Goal: Information Seeking & Learning: Learn about a topic

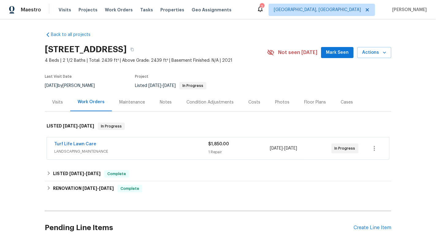
click at [255, 142] on div "$1,850.00" at bounding box center [239, 144] width 62 height 6
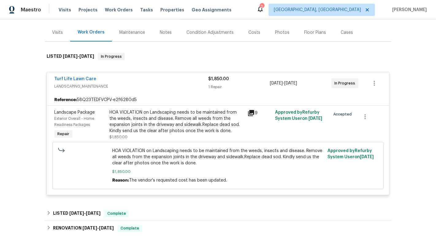
scroll to position [80, 0]
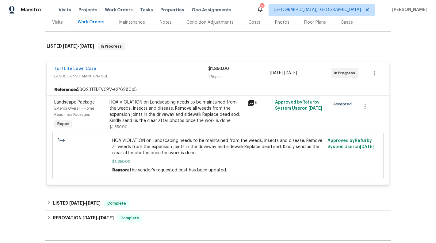
click at [171, 121] on div "HOA VIOLATION on Landscaping needs to be maintained from the weeds, insects and…" at bounding box center [176, 111] width 134 height 25
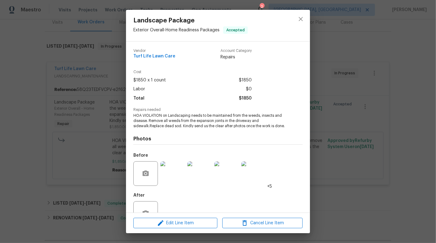
scroll to position [19, 0]
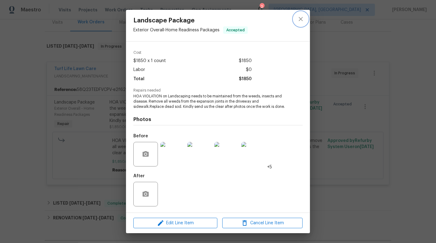
click at [297, 19] on icon "close" at bounding box center [300, 18] width 7 height 7
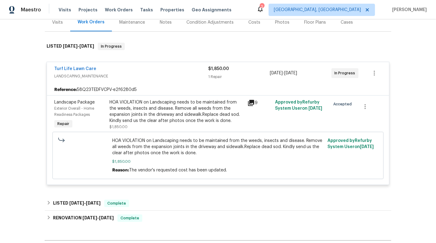
click at [194, 111] on div "HOA VIOLATION on Landscaping needs to be maintained from the weeds, insects and…" at bounding box center [176, 111] width 134 height 25
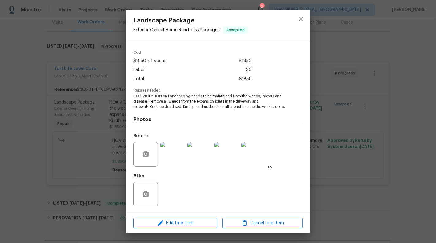
click at [167, 161] on img at bounding box center [172, 154] width 25 height 25
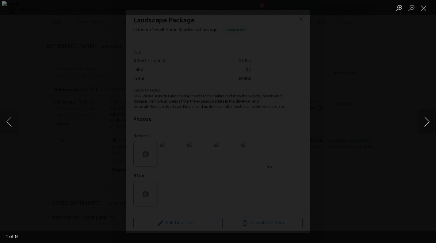
click at [392, 120] on button "Next image" at bounding box center [427, 121] width 18 height 25
click at [392, 121] on button "Next image" at bounding box center [427, 121] width 18 height 25
click at [392, 8] on button "Close lightbox" at bounding box center [424, 7] width 12 height 11
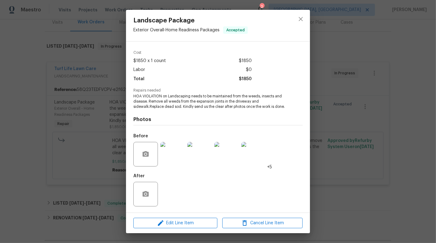
click at [392, 8] on div "Landscape Package Exterior Overall - Home Readiness Packages Accepted Vendor Tu…" at bounding box center [218, 121] width 436 height 243
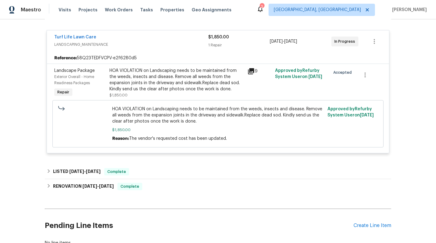
click at [204, 126] on div "HOA VIOLATION on Landscaping needs to be maintained from the weeds, insects and…" at bounding box center [218, 124] width 212 height 36
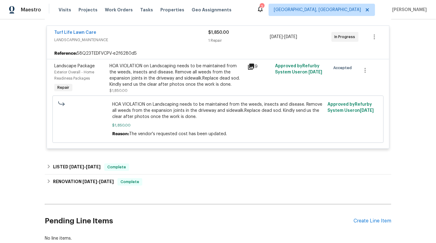
click at [193, 71] on div "HOA VIOLATION on Landscaping needs to be maintained from the weeds, insects and…" at bounding box center [176, 75] width 134 height 25
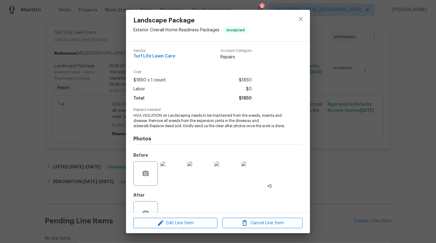
scroll to position [19, 0]
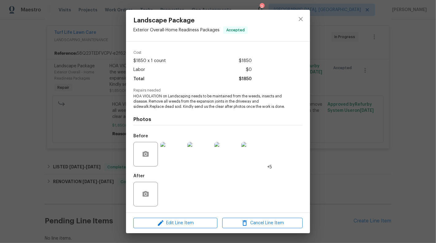
click at [184, 153] on img at bounding box center [172, 154] width 25 height 25
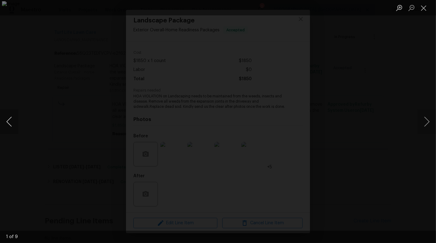
click at [11, 120] on button "Previous image" at bounding box center [9, 121] width 18 height 25
click at [392, 122] on button "Next image" at bounding box center [427, 121] width 18 height 25
click at [392, 121] on button "Next image" at bounding box center [427, 121] width 18 height 25
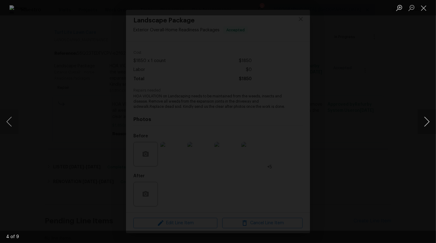
click at [392, 122] on button "Next image" at bounding box center [427, 121] width 18 height 25
click at [392, 134] on div "Lightbox" at bounding box center [218, 121] width 436 height 243
click at [392, 120] on button "Next image" at bounding box center [427, 121] width 18 height 25
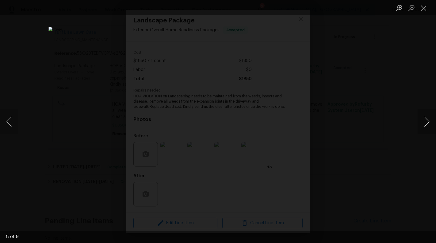
click at [392, 120] on button "Next image" at bounding box center [427, 121] width 18 height 25
click at [392, 10] on button "Close lightbox" at bounding box center [424, 7] width 12 height 11
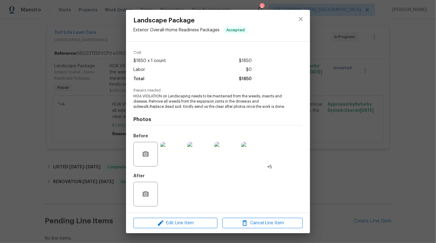
click at [347, 132] on div "Landscape Package Exterior Overall - Home Readiness Packages Accepted Vendor Tu…" at bounding box center [218, 121] width 436 height 243
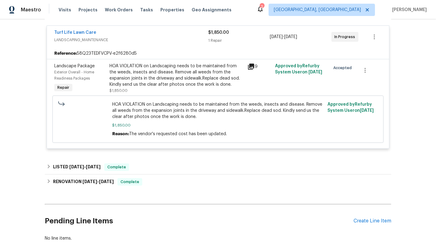
click at [153, 87] on div "HOA VIOLATION on Landscaping needs to be maintained from the weeds, insects and…" at bounding box center [176, 75] width 134 height 25
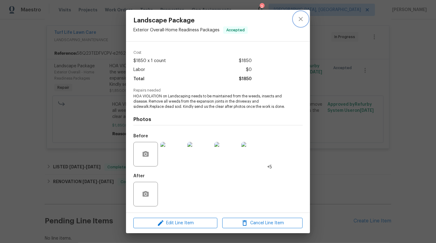
click at [302, 13] on button "close" at bounding box center [300, 19] width 15 height 15
